Goal: Task Accomplishment & Management: Manage account settings

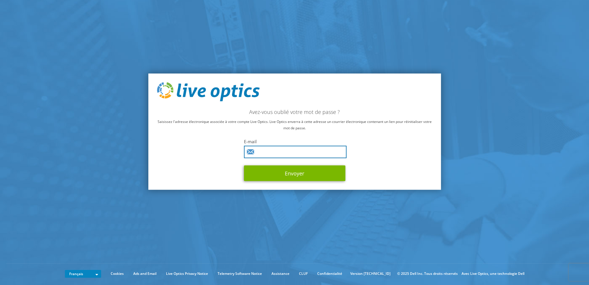
type input "[EMAIL_ADDRESS][DOMAIN_NAME]"
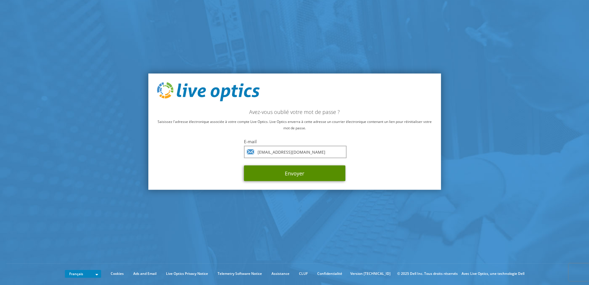
click at [271, 173] on button "Envoyer" at bounding box center [294, 173] width 101 height 16
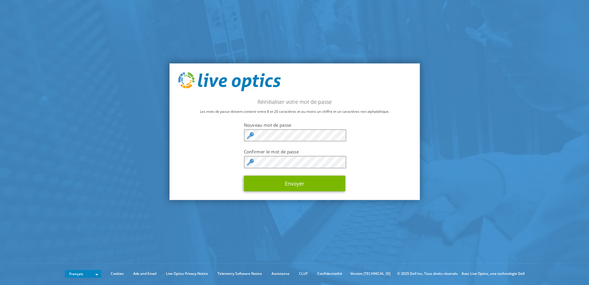
click at [244, 141] on div at bounding box center [244, 141] width 0 height 0
click at [275, 181] on button "Envoyer" at bounding box center [294, 183] width 101 height 16
